Goal: Check status: Check status

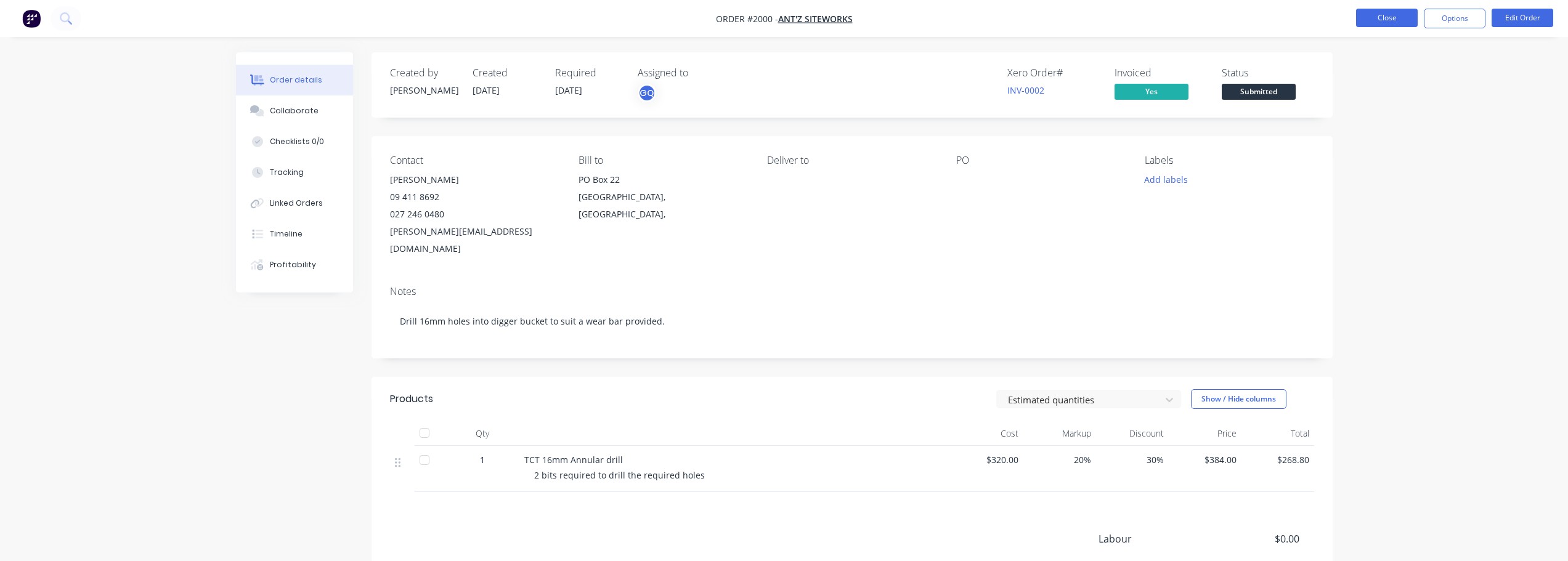
click at [1386, 16] on button "Close" at bounding box center [1386, 18] width 62 height 18
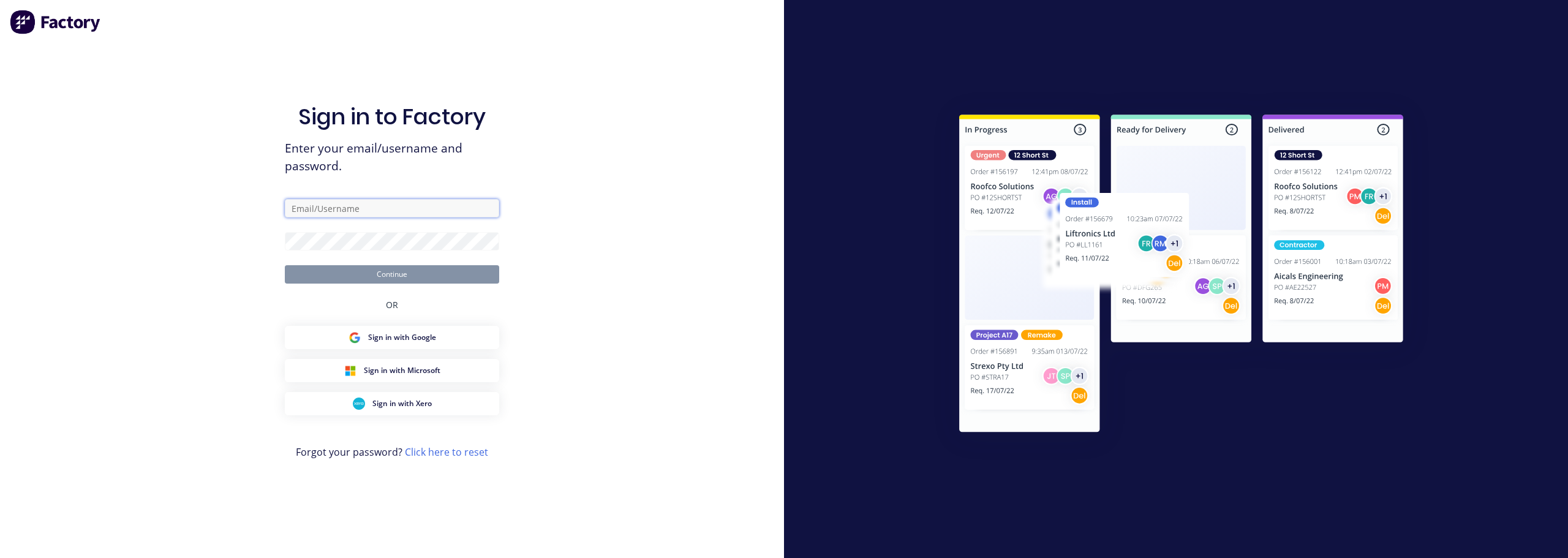
type input "[PERSON_NAME][EMAIL_ADDRESS][DOMAIN_NAME]"
click at [398, 273] on button "Continue" at bounding box center [392, 274] width 215 height 18
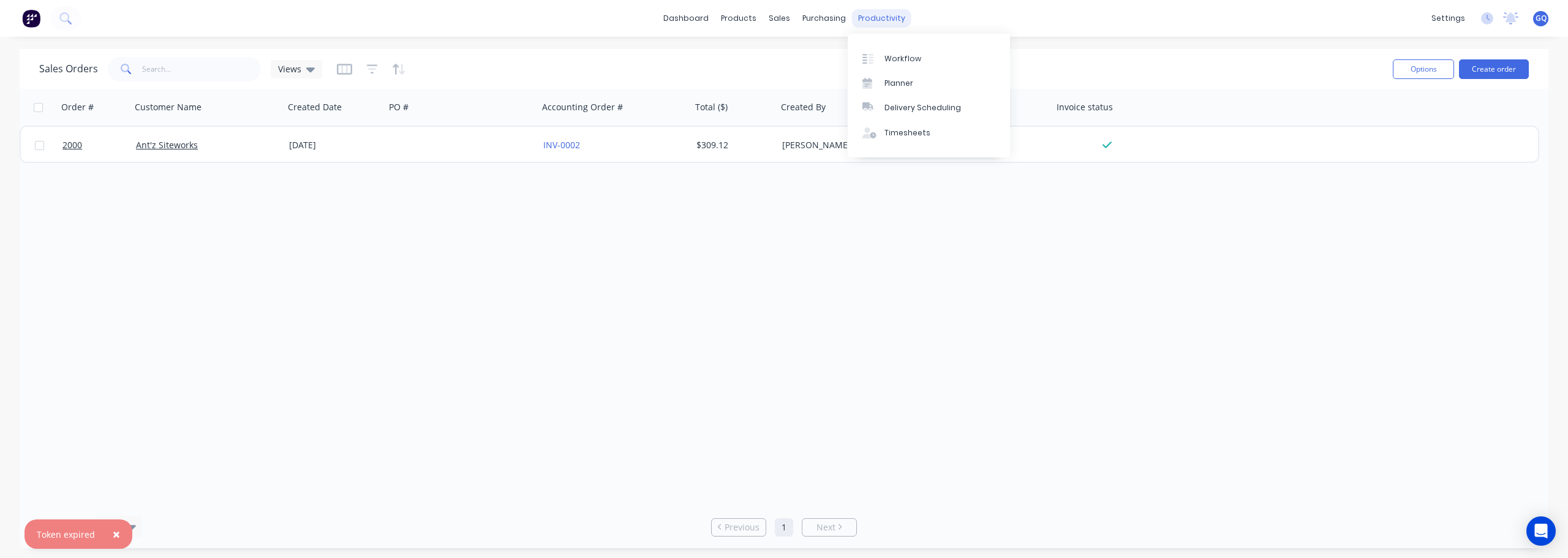
click at [888, 21] on div "productivity" at bounding box center [881, 18] width 59 height 18
click at [901, 84] on div "Planner" at bounding box center [898, 82] width 29 height 11
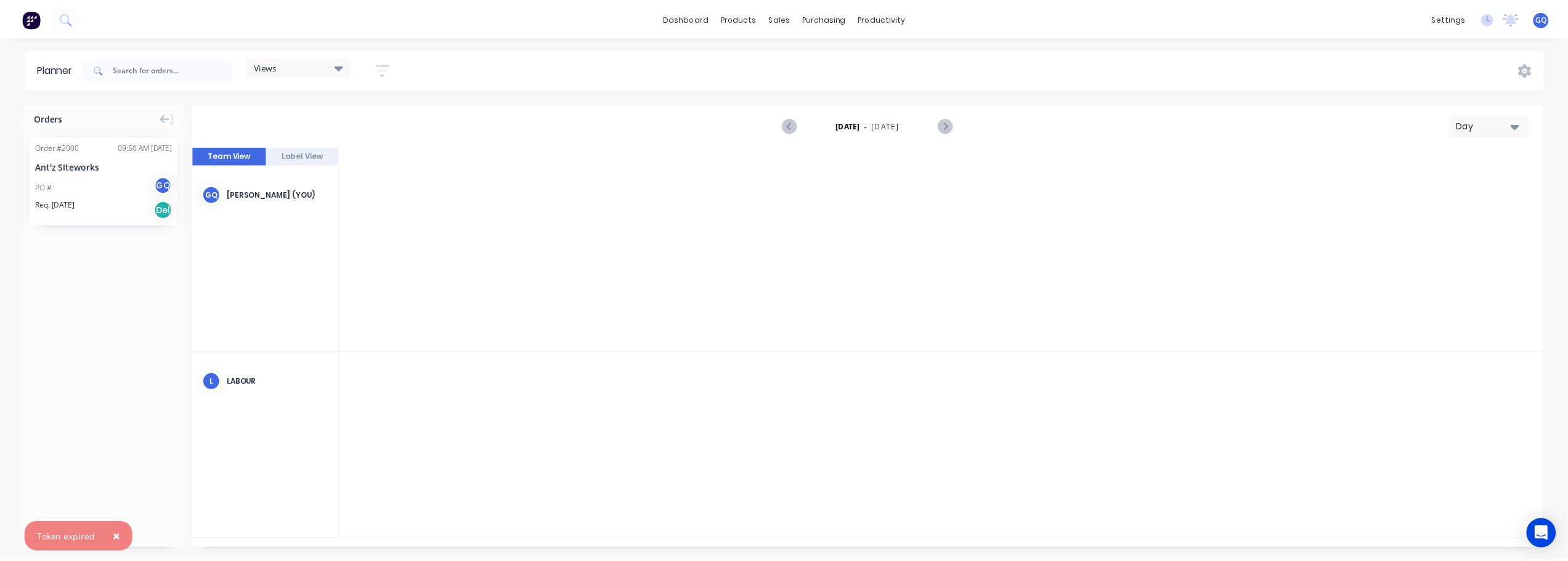
scroll to position [0, 2957]
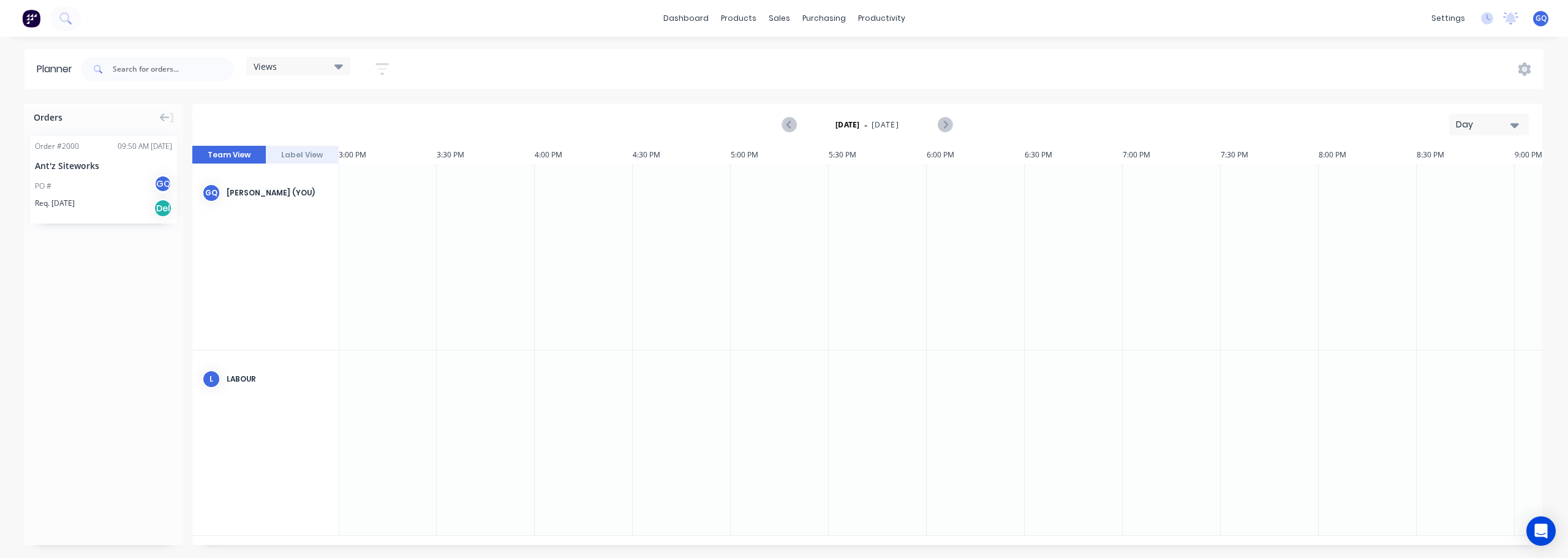
click at [1496, 138] on div "[DATE] - [DATE] Day" at bounding box center [868, 125] width 1348 height 40
click at [1512, 128] on icon "button" at bounding box center [1514, 125] width 8 height 13
click at [1447, 200] on div "Month" at bounding box center [1467, 205] width 121 height 24
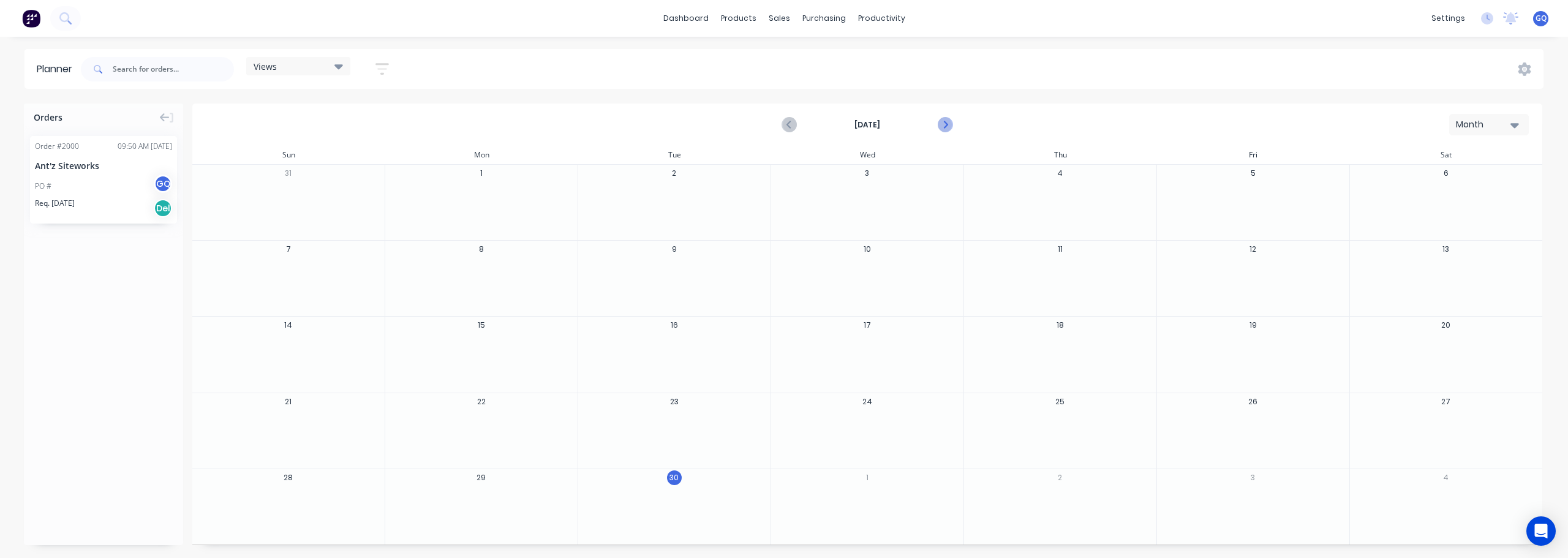
click at [945, 126] on icon "Next page" at bounding box center [944, 125] width 6 height 10
click at [814, 56] on div "Sales Orders" at bounding box center [824, 58] width 50 height 11
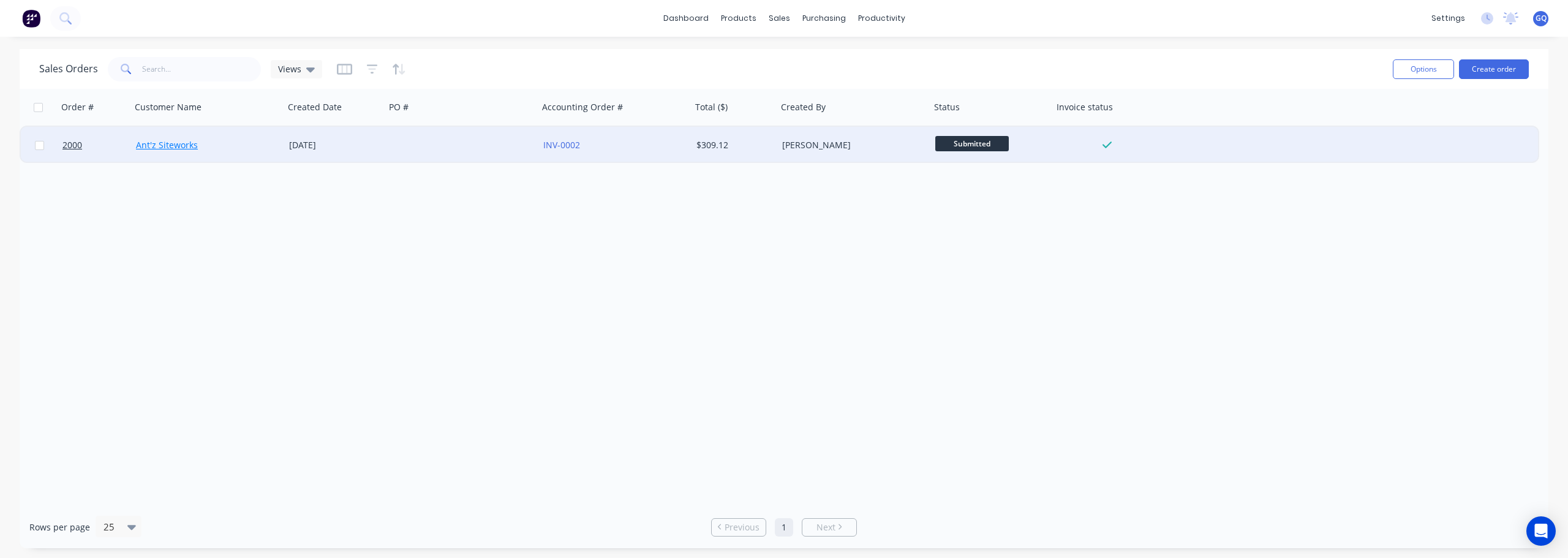
click at [190, 147] on link "Ant'z Siteworks" at bounding box center [166, 145] width 62 height 12
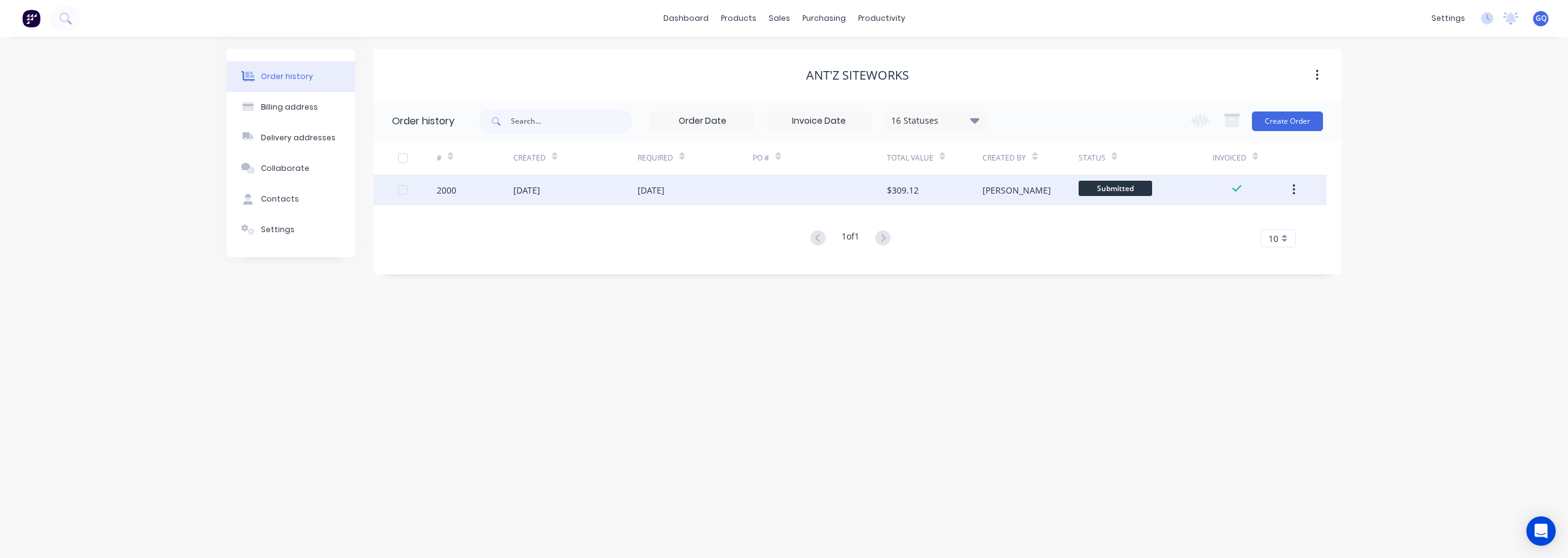
click at [507, 195] on div "2000" at bounding box center [475, 190] width 77 height 31
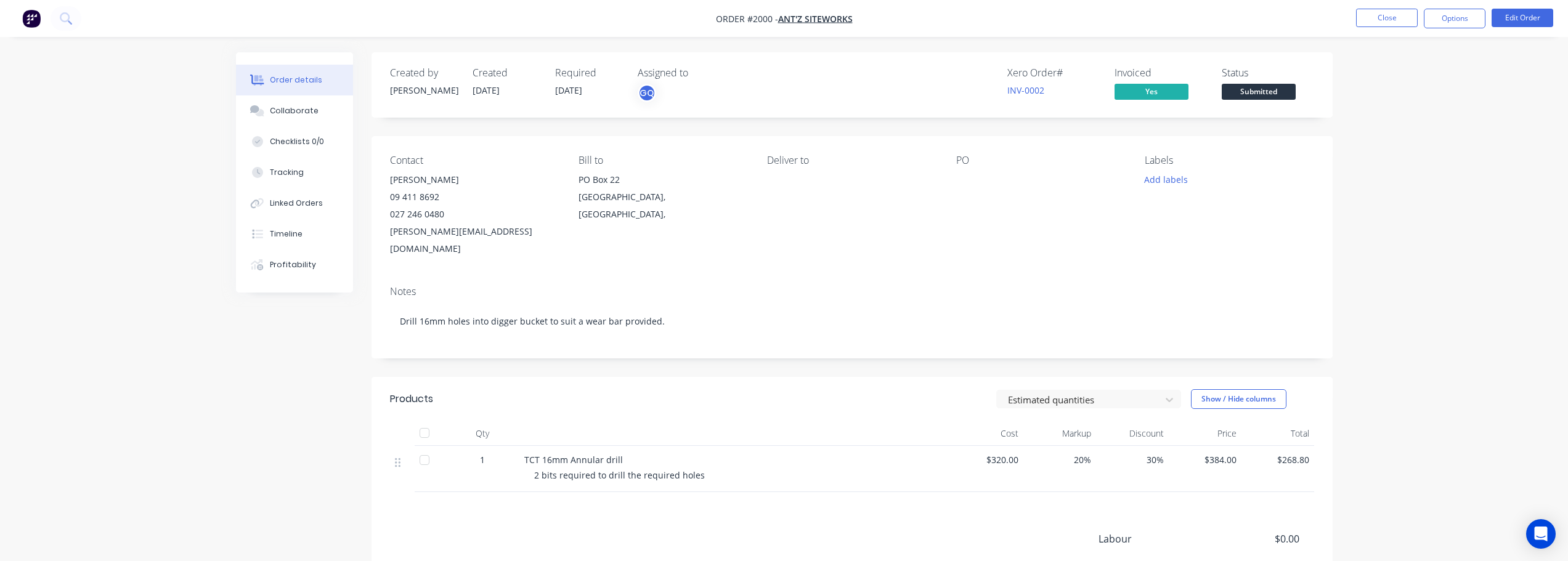
click at [1487, 11] on ul "Close Options Edit Order" at bounding box center [1454, 18] width 227 height 20
click at [1461, 20] on button "Options" at bounding box center [1454, 18] width 62 height 20
click at [1369, 72] on div "Invoice" at bounding box center [1417, 74] width 113 height 18
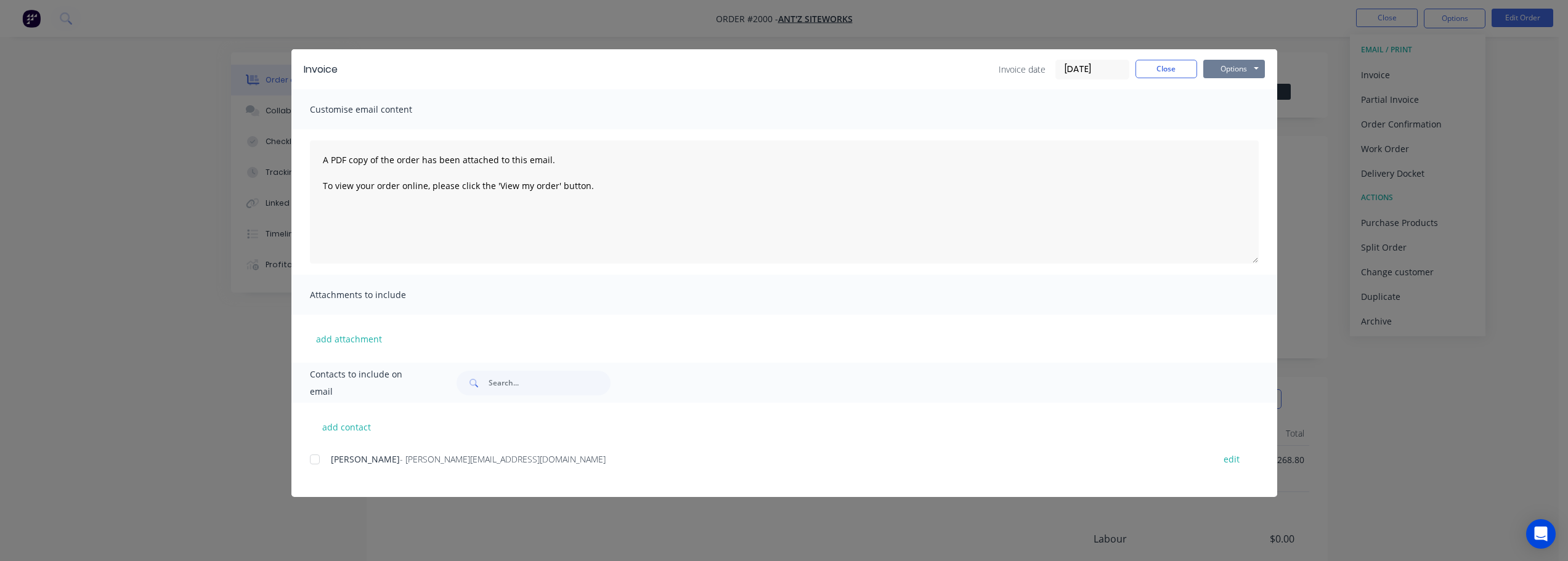
click at [1225, 67] on button "Options" at bounding box center [1234, 69] width 62 height 18
click at [1237, 94] on button "Preview" at bounding box center [1243, 90] width 79 height 20
click at [1176, 69] on button "Close" at bounding box center [1166, 69] width 62 height 18
